Goal: Information Seeking & Learning: Learn about a topic

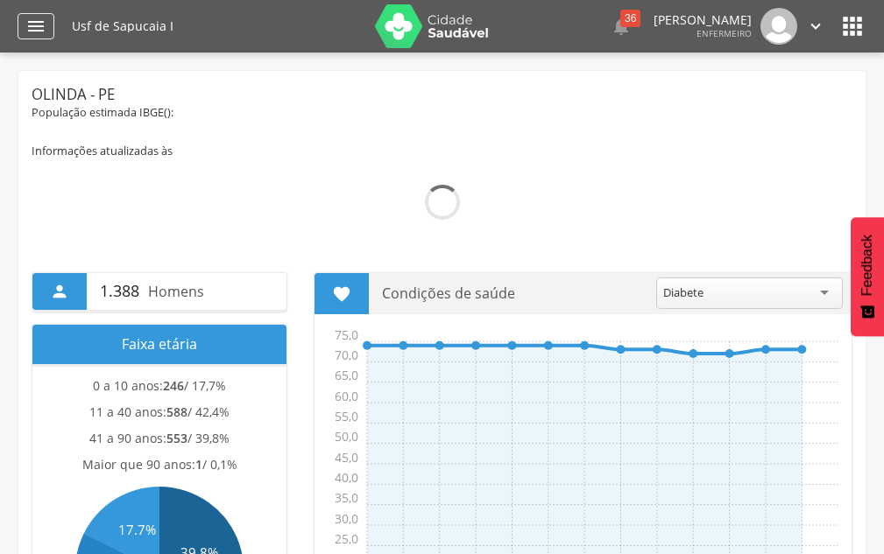
click at [39, 35] on icon "" at bounding box center [35, 26] width 21 height 21
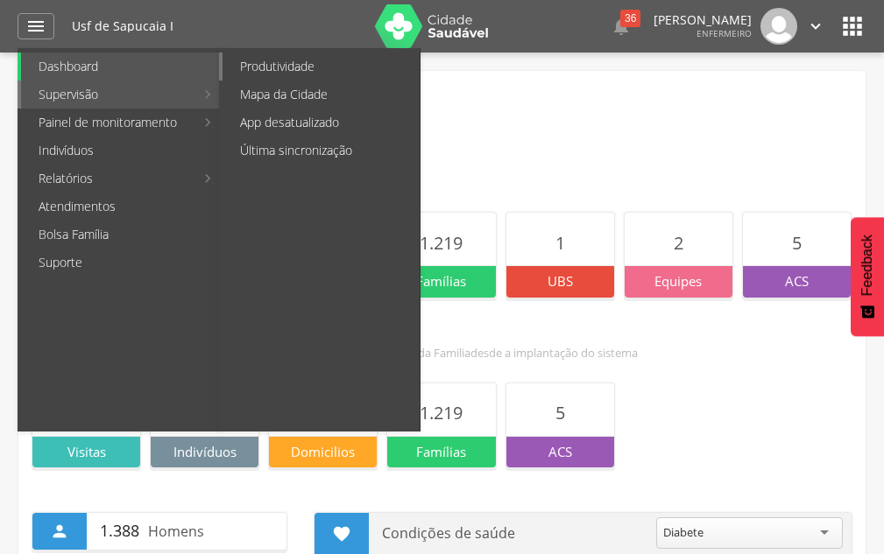
click at [292, 67] on link "Produtividade" at bounding box center [320, 67] width 197 height 28
type input "**********"
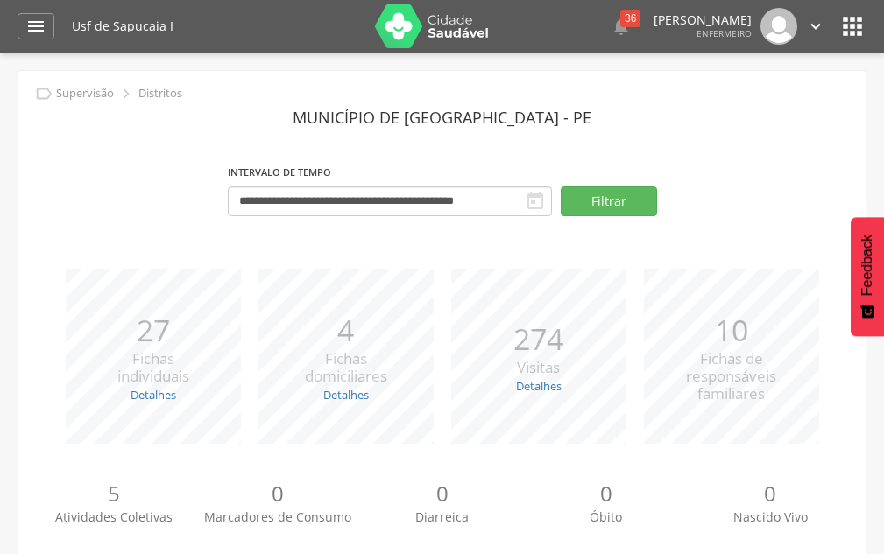
click at [102, 95] on p "Supervisão" at bounding box center [85, 94] width 58 height 14
click at [129, 93] on icon "" at bounding box center [125, 93] width 19 height 19
click at [574, 198] on button "Filtrar" at bounding box center [608, 202] width 96 height 30
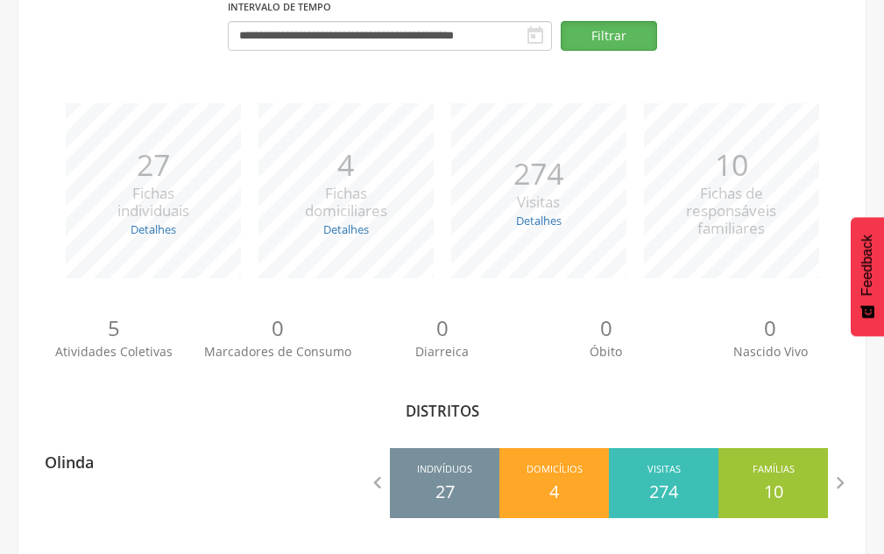
scroll to position [170, 0]
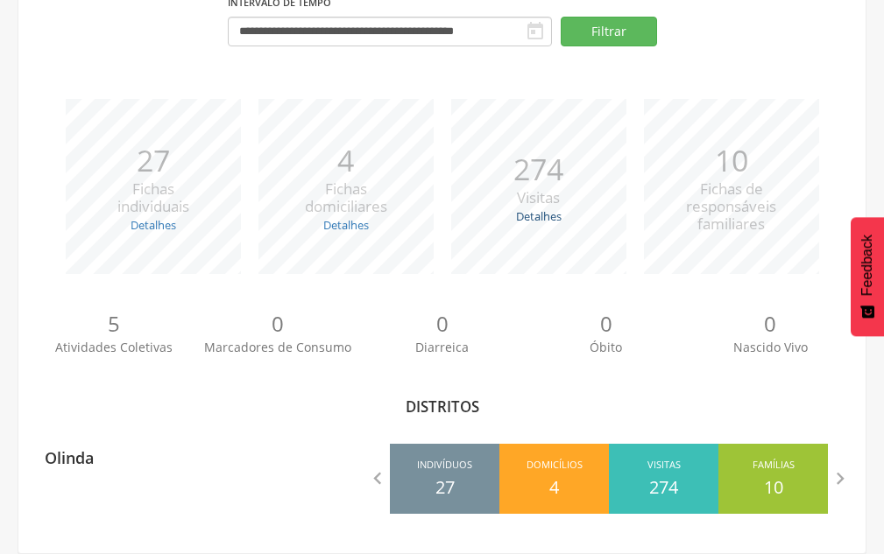
click at [560, 217] on link "Detalhes" at bounding box center [539, 216] width 46 height 16
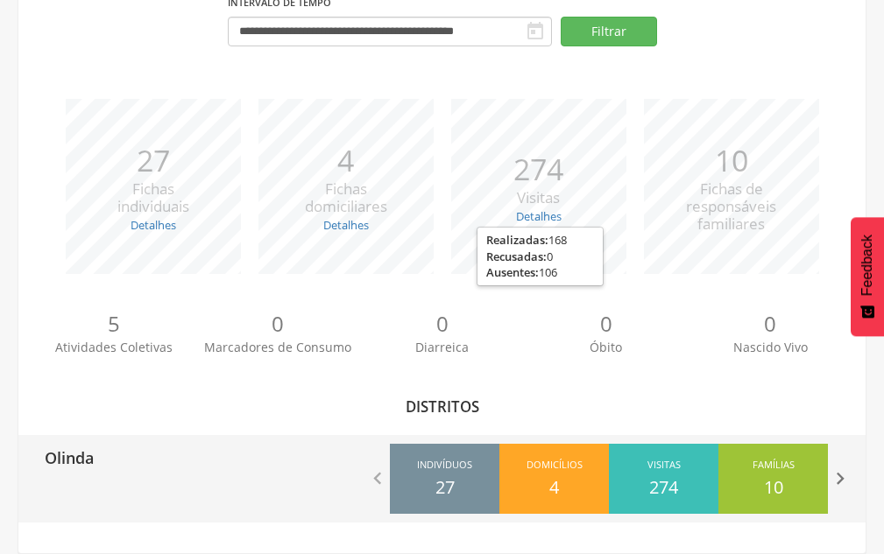
click at [842, 477] on icon "" at bounding box center [839, 479] width 25 height 25
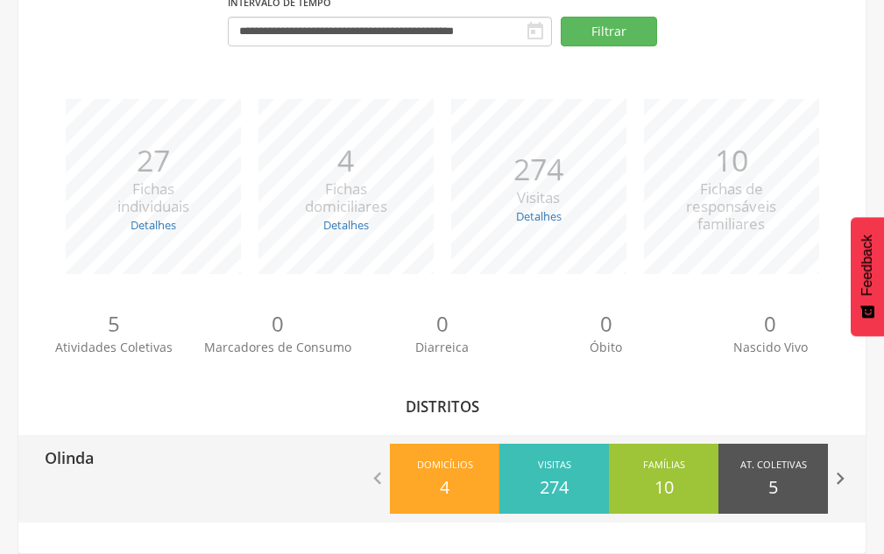
click at [842, 477] on icon "" at bounding box center [839, 479] width 25 height 25
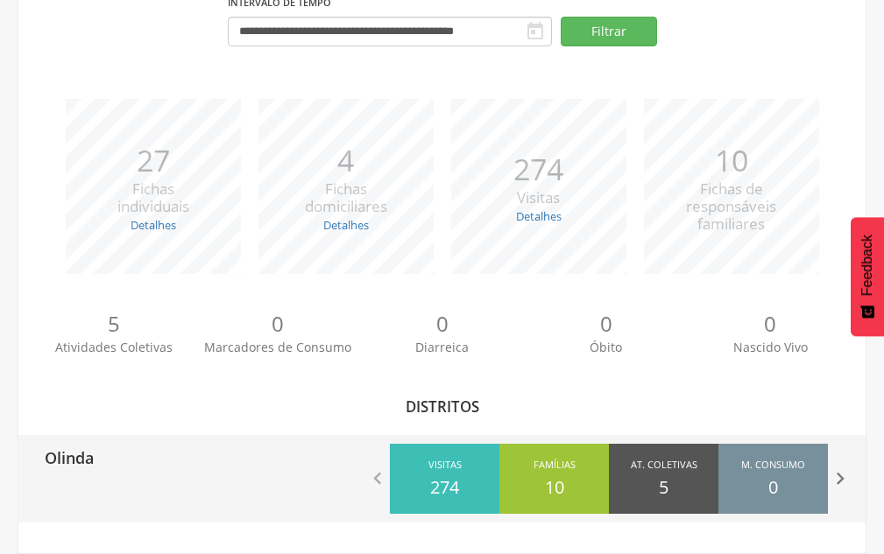
click at [842, 477] on icon "" at bounding box center [839, 479] width 25 height 25
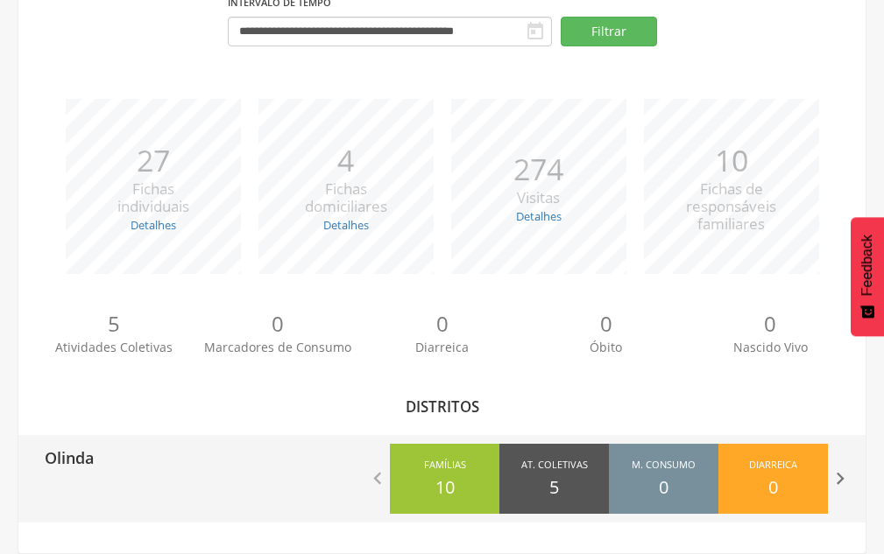
click at [842, 477] on icon "" at bounding box center [839, 479] width 25 height 25
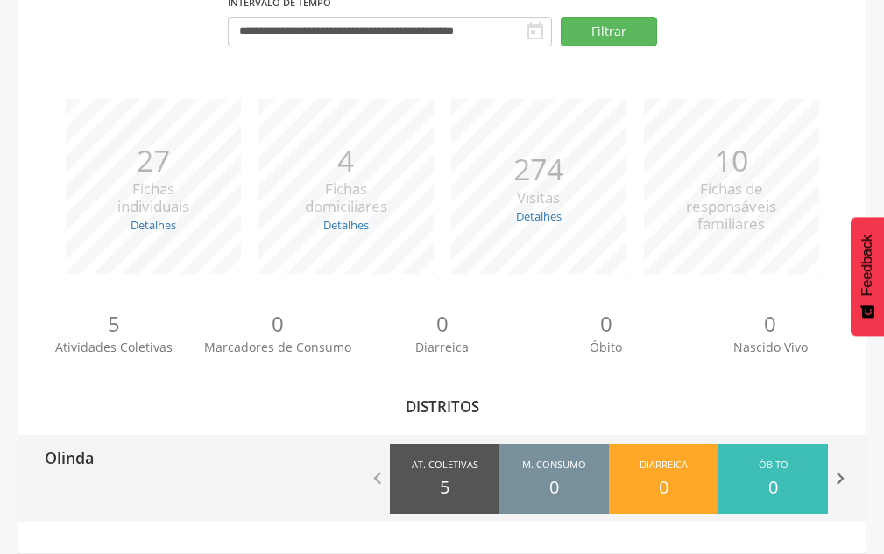
click at [842, 477] on icon "" at bounding box center [839, 479] width 25 height 25
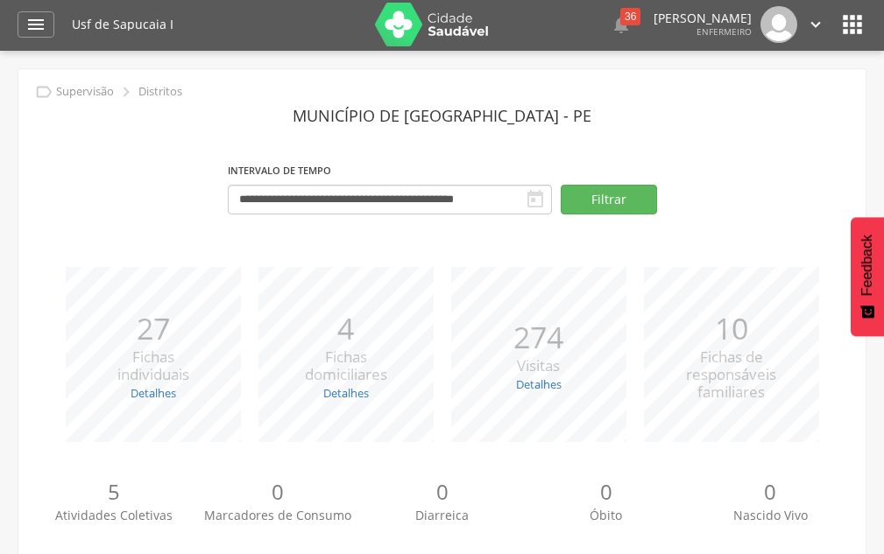
scroll to position [0, 0]
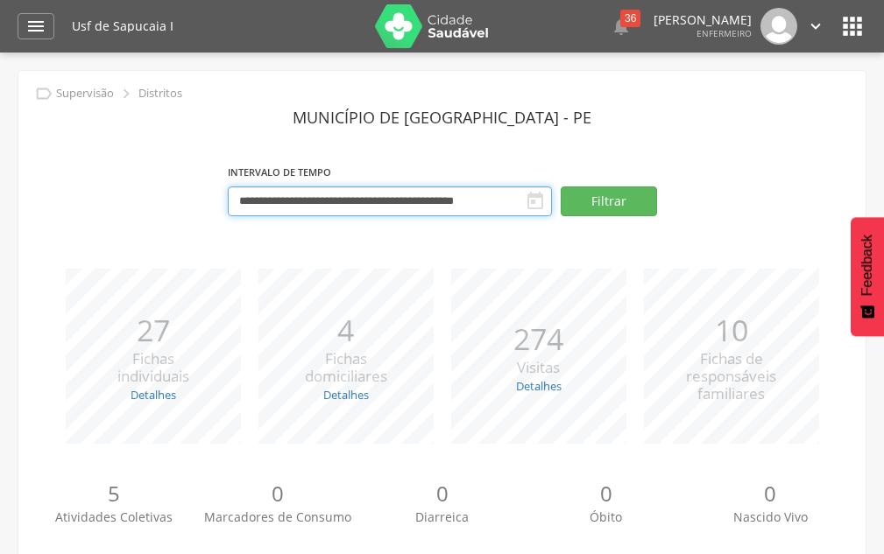
click at [243, 206] on input "**********" at bounding box center [390, 202] width 324 height 30
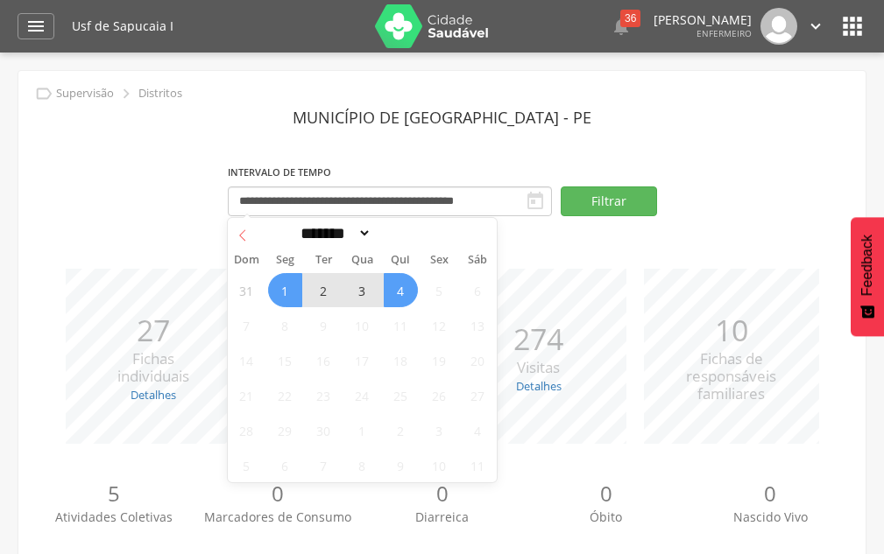
click at [248, 236] on icon at bounding box center [242, 235] width 12 height 12
select select "*"
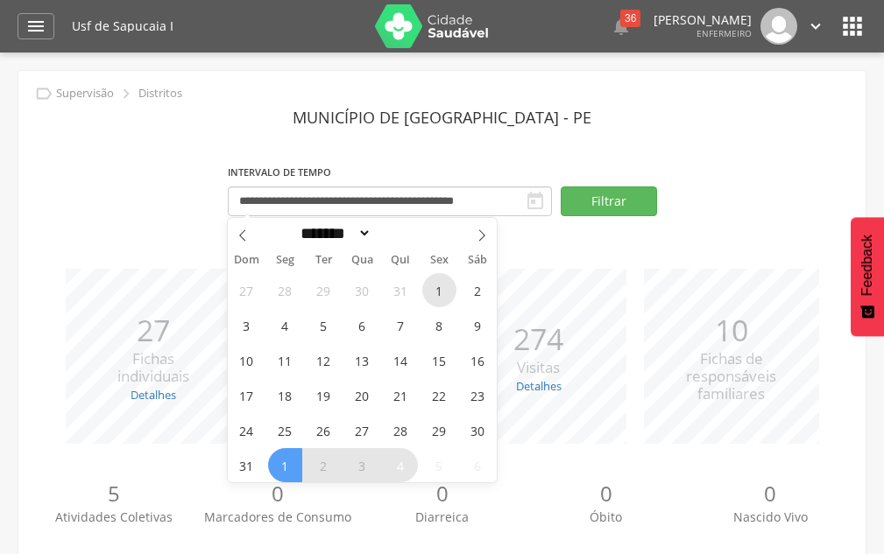
click at [448, 291] on span "1" at bounding box center [439, 290] width 34 height 34
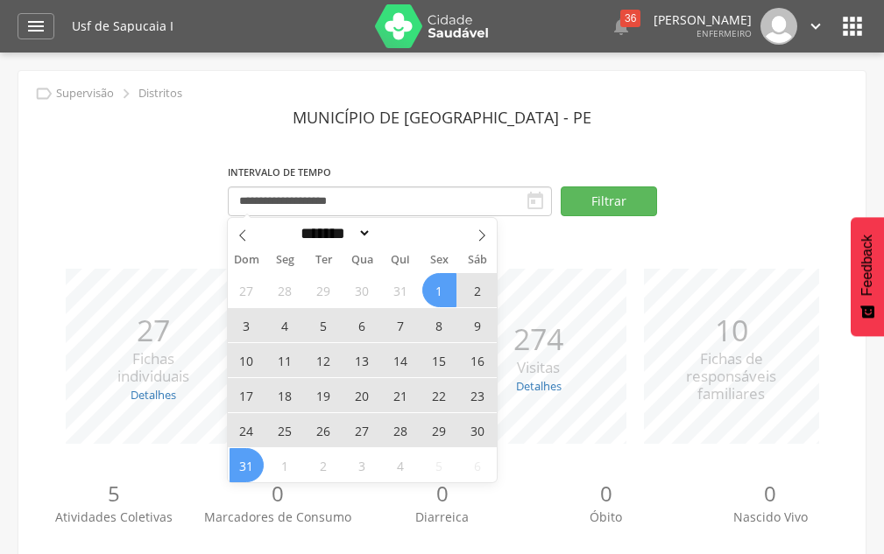
click at [242, 449] on span "31" at bounding box center [246, 465] width 34 height 34
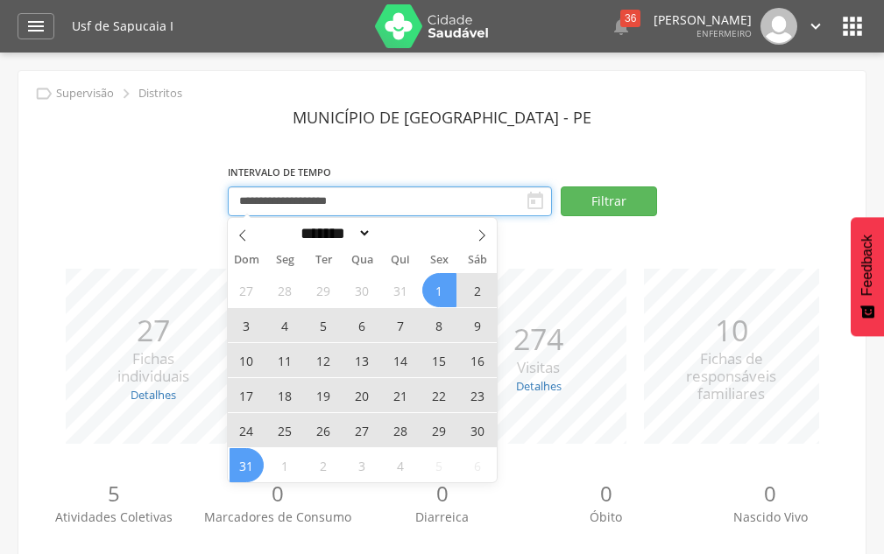
type input "**********"
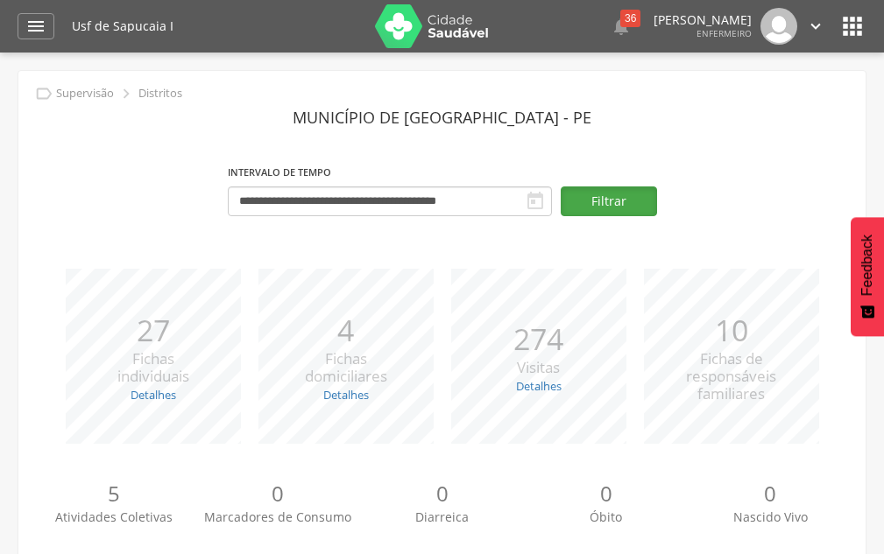
click at [588, 206] on button "Filtrar" at bounding box center [608, 202] width 96 height 30
click at [50, 21] on div "" at bounding box center [36, 26] width 37 height 26
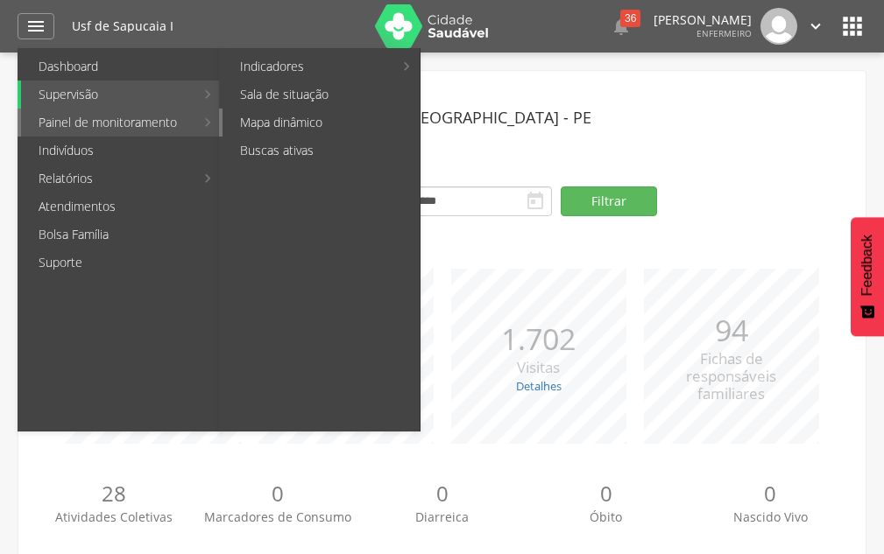
click at [258, 122] on link "Mapa dinâmico" at bounding box center [320, 123] width 197 height 28
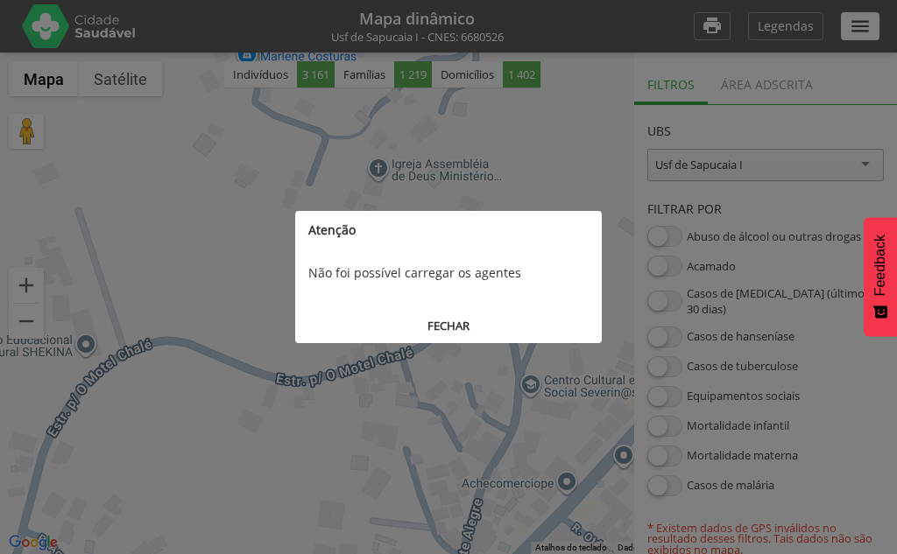
click at [451, 318] on button "FECHAR" at bounding box center [448, 326] width 306 height 32
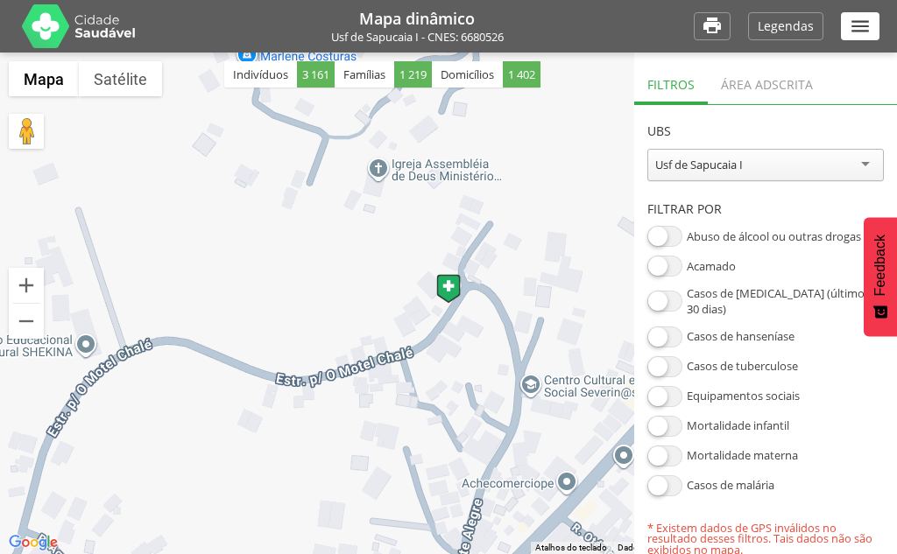
click at [722, 155] on div "Usf de Sapucaia I" at bounding box center [765, 165] width 236 height 32
click at [722, 138] on header "UBS" at bounding box center [765, 127] width 236 height 44
click at [753, 93] on div "Área adscrita" at bounding box center [767, 82] width 118 height 43
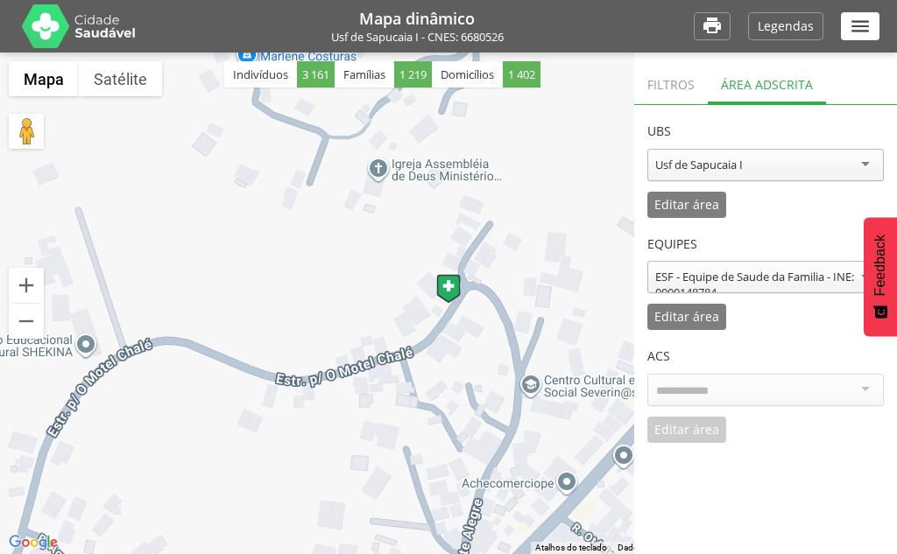
click at [721, 387] on div at bounding box center [765, 390] width 236 height 32
click at [695, 271] on div "ESF - Equipe de Saude da Familia - INE: 0000148784" at bounding box center [765, 285] width 221 height 32
click at [692, 309] on div "**********" at bounding box center [765, 274] width 236 height 113
click at [686, 409] on div "ACS Editar área Cancelar" at bounding box center [765, 386] width 236 height 113
click at [654, 354] on header "ACS" at bounding box center [765, 352] width 236 height 44
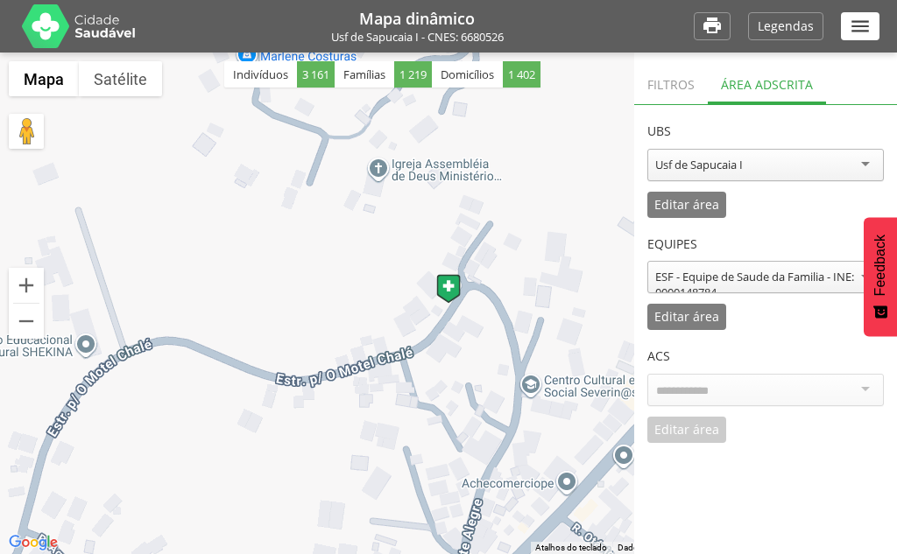
click at [687, 430] on div "ACS Editar área Cancelar" at bounding box center [765, 386] width 236 height 113
click at [706, 377] on div at bounding box center [765, 390] width 236 height 32
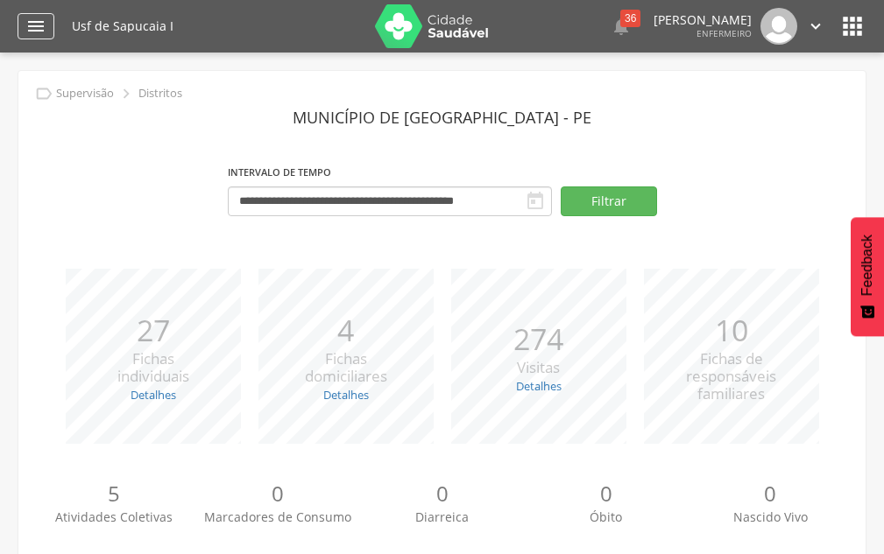
click at [33, 13] on div "" at bounding box center [36, 26] width 37 height 26
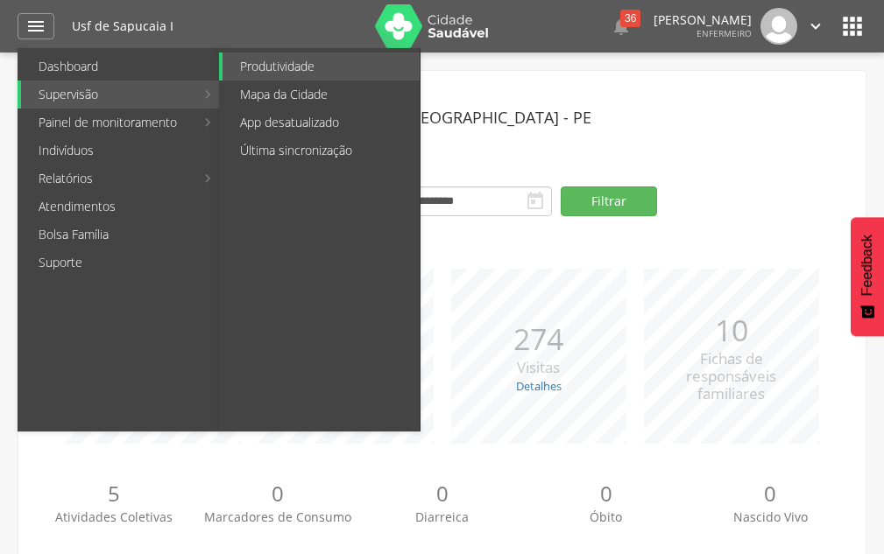
click at [208, 94] on li "Supervisão Produtividade Mapa da Cidade App desatualizado Última sincronização" at bounding box center [119, 95] width 203 height 28
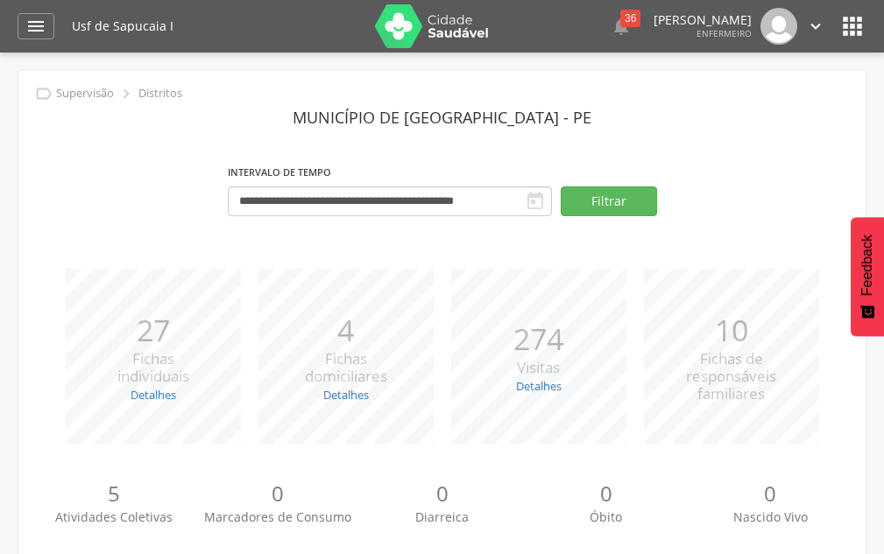
click at [91, 95] on p "Supervisão" at bounding box center [85, 94] width 58 height 14
click at [440, 121] on header "Município de [GEOGRAPHIC_DATA] - PE" at bounding box center [442, 118] width 820 height 32
click at [610, 19] on icon "" at bounding box center [620, 26] width 21 height 21
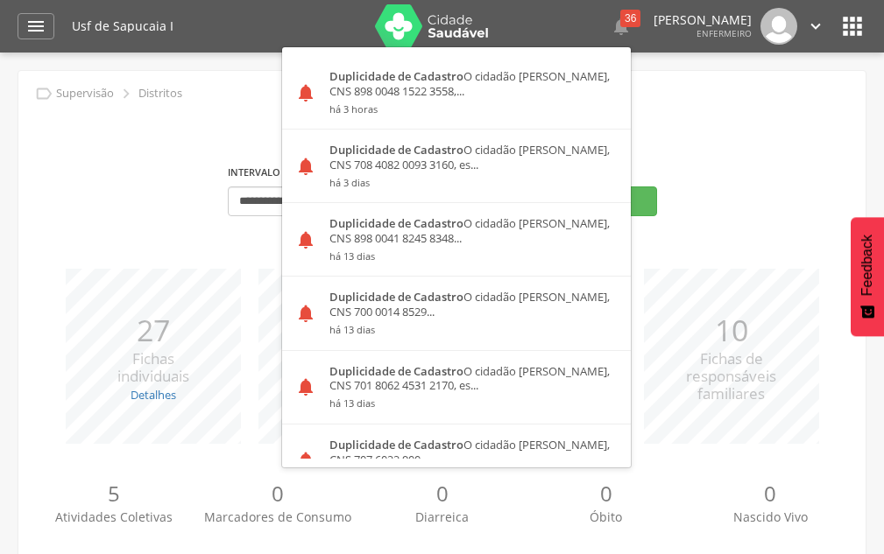
click at [107, 155] on section "**********" at bounding box center [442, 168] width 820 height 132
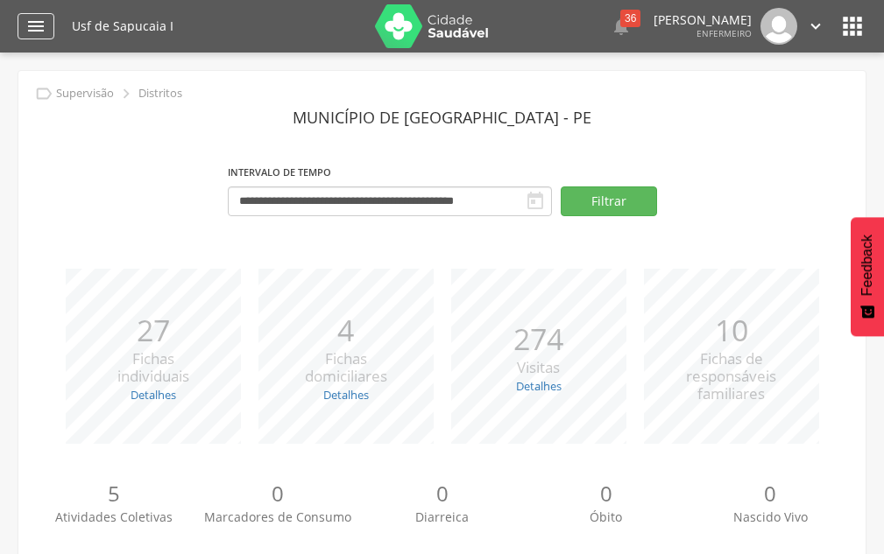
click at [40, 24] on icon "" at bounding box center [35, 26] width 21 height 21
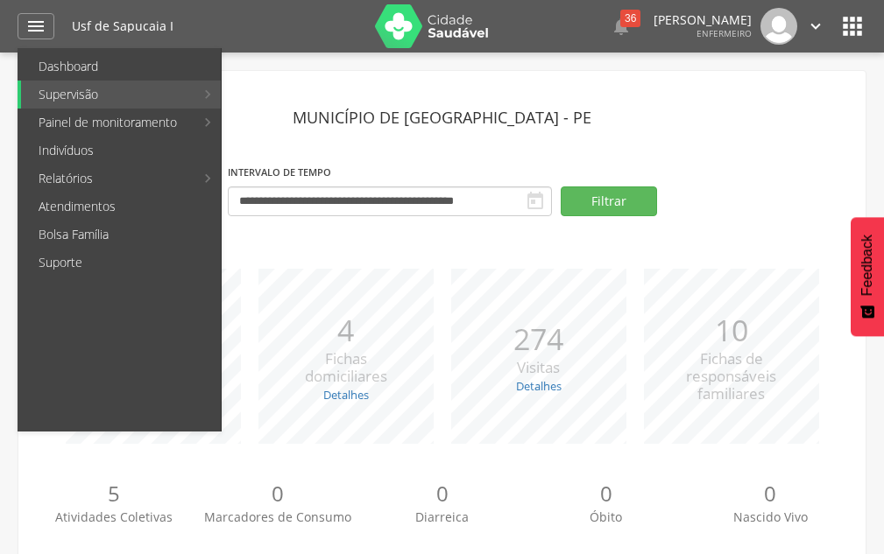
click at [429, 148] on section "**********" at bounding box center [442, 168] width 820 height 132
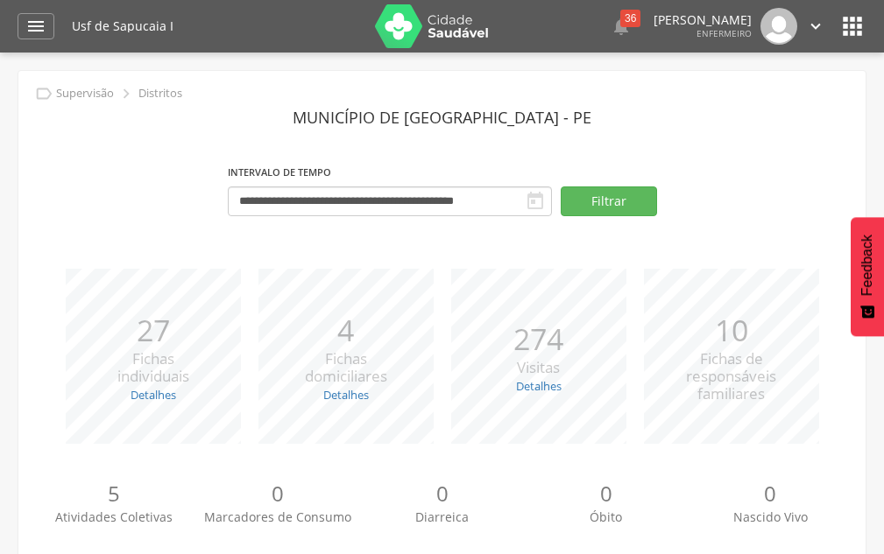
scroll to position [170, 0]
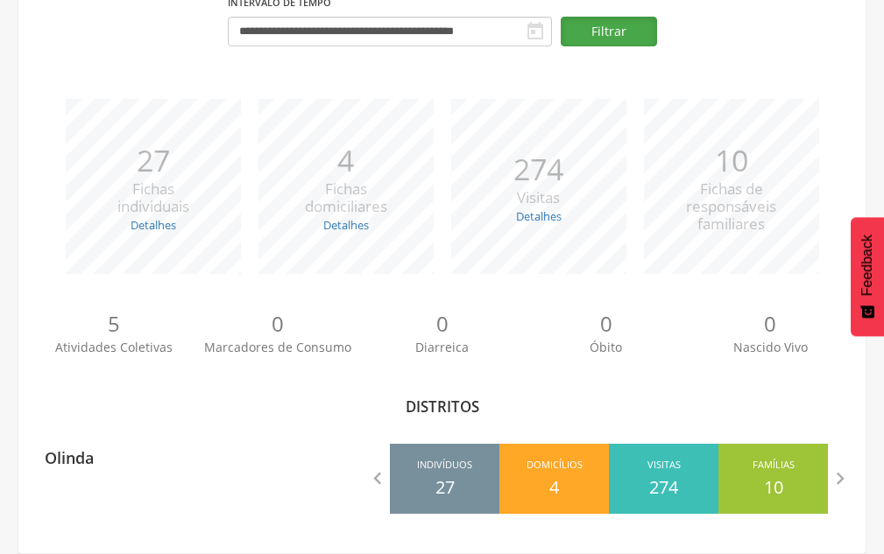
click at [583, 29] on button "Filtrar" at bounding box center [608, 32] width 96 height 30
click at [537, 212] on link "Detalhes" at bounding box center [539, 216] width 46 height 16
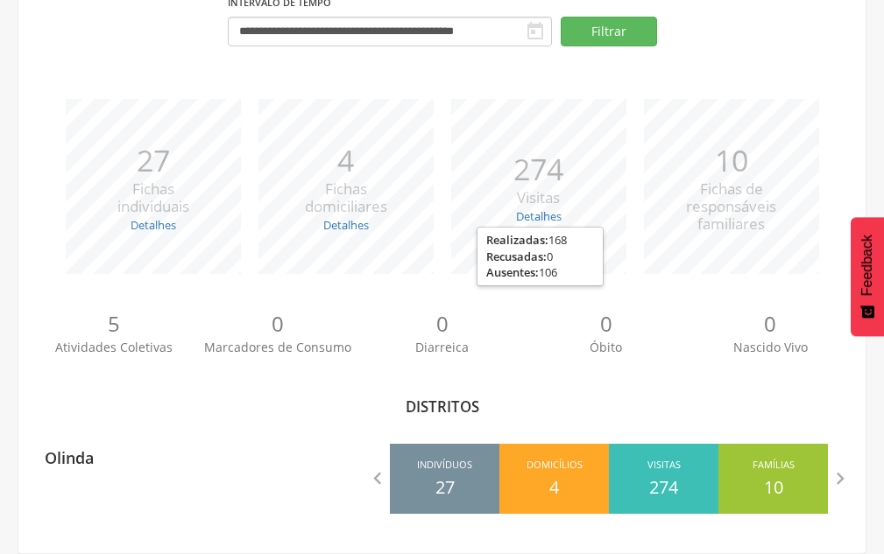
click at [506, 391] on div "**********" at bounding box center [441, 227] width 847 height 652
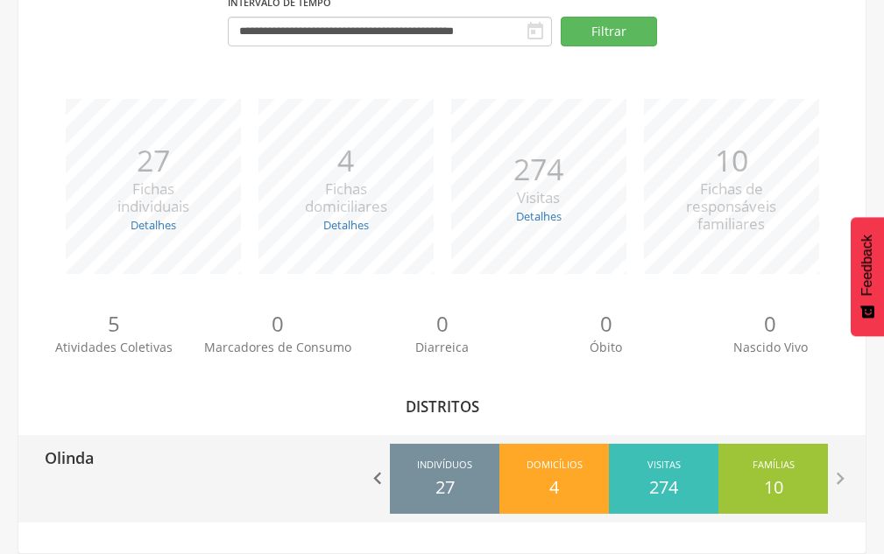
click at [369, 477] on icon "" at bounding box center [377, 479] width 25 height 25
click at [843, 482] on icon "" at bounding box center [839, 479] width 25 height 25
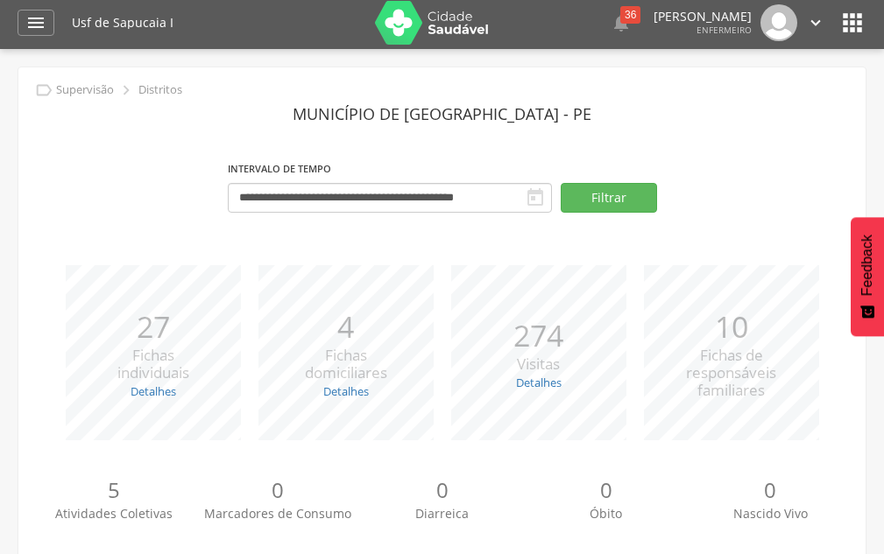
scroll to position [0, 0]
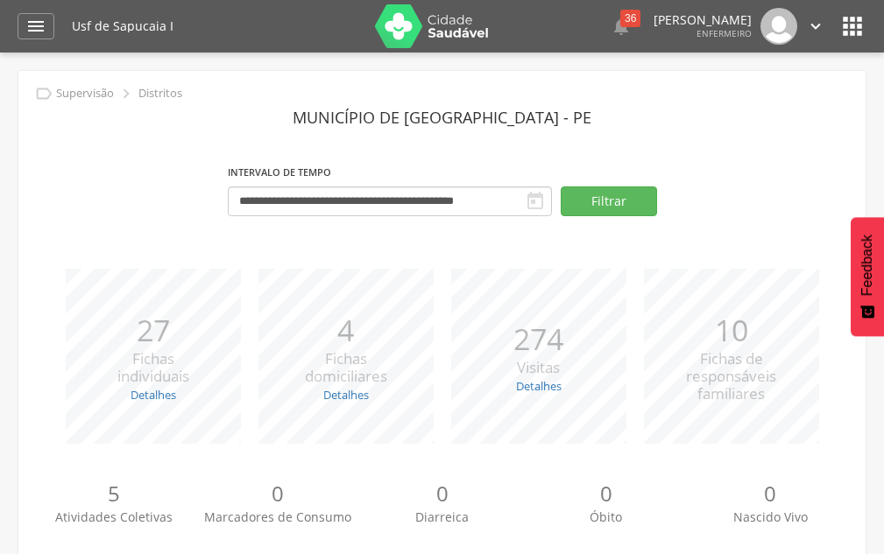
click at [849, 19] on icon "" at bounding box center [852, 26] width 28 height 28
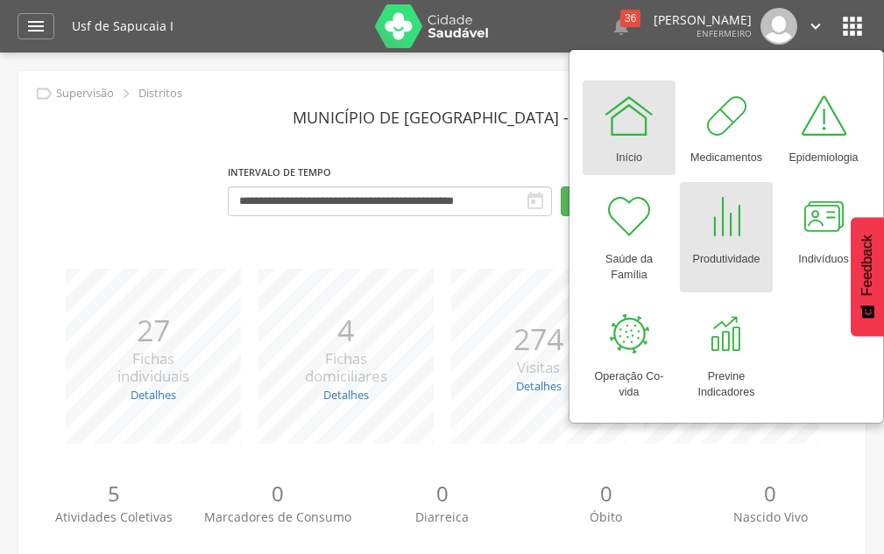
click at [732, 224] on div at bounding box center [726, 217] width 53 height 53
